Goal: Task Accomplishment & Management: Use online tool/utility

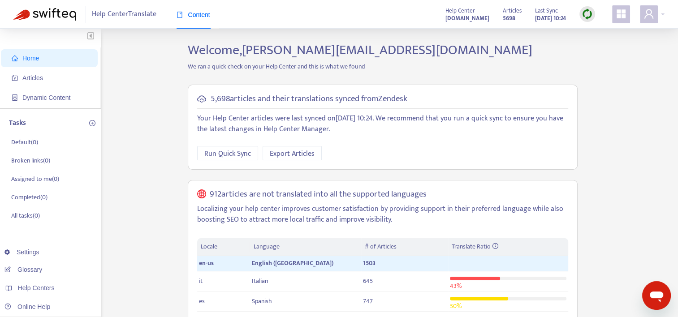
click at [158, 161] on div "Home Articles Dynamic Content Tasks Default ( 0 ) Broken links ( 0 ) Assigned t…" at bounding box center [338, 304] width 651 height 524
click at [588, 16] on img at bounding box center [586, 14] width 11 height 11
click at [34, 81] on span "Articles" at bounding box center [32, 77] width 21 height 7
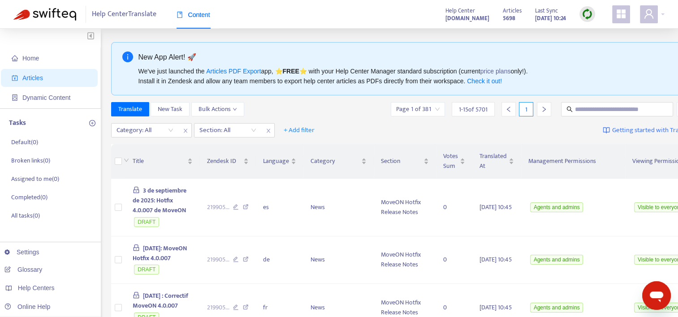
drag, startPoint x: 584, startPoint y: 15, endPoint x: 591, endPoint y: 21, distance: 9.2
click at [584, 15] on img at bounding box center [586, 14] width 11 height 11
click at [599, 34] on link "Quick Sync" at bounding box center [605, 32] width 38 height 10
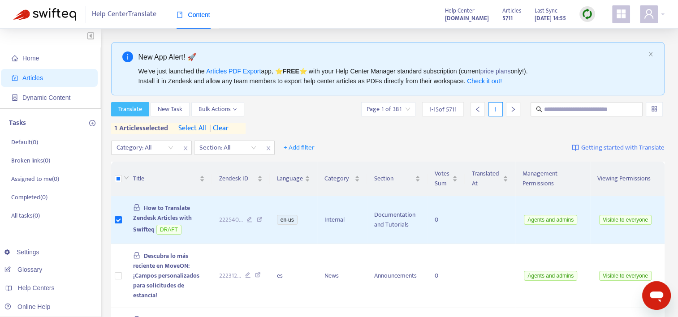
click at [127, 110] on span "Translate" at bounding box center [130, 109] width 24 height 10
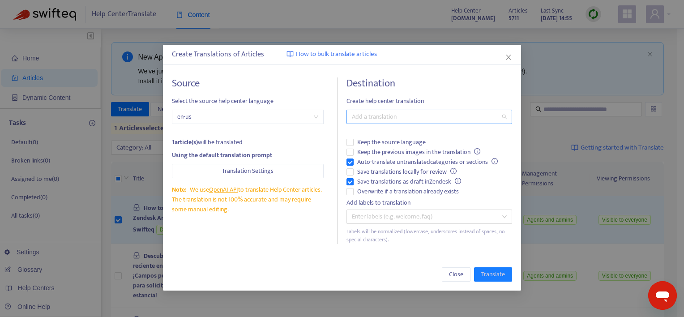
click at [441, 117] on div at bounding box center [425, 117] width 152 height 11
click at [401, 117] on div at bounding box center [425, 117] width 152 height 11
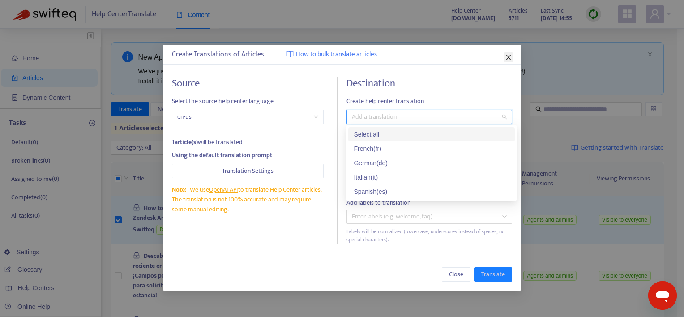
click at [509, 58] on icon "close" at bounding box center [508, 57] width 5 height 5
